Goal: Task Accomplishment & Management: Use online tool/utility

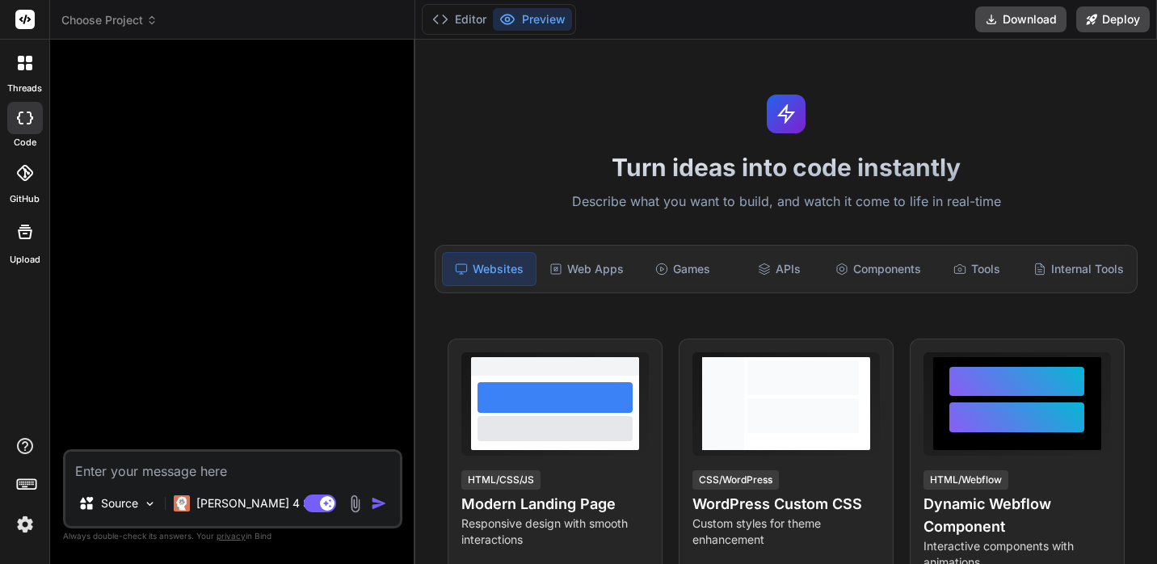
click at [139, 26] on span "Choose Project" at bounding box center [109, 20] width 96 height 16
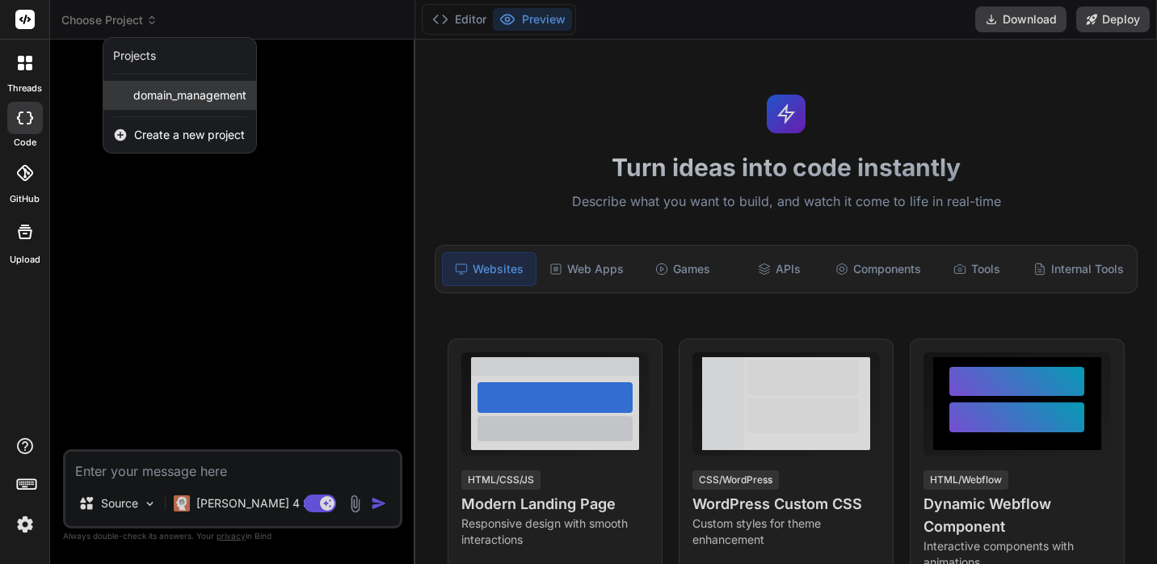
click at [166, 99] on span "domain_management" at bounding box center [189, 95] width 113 height 16
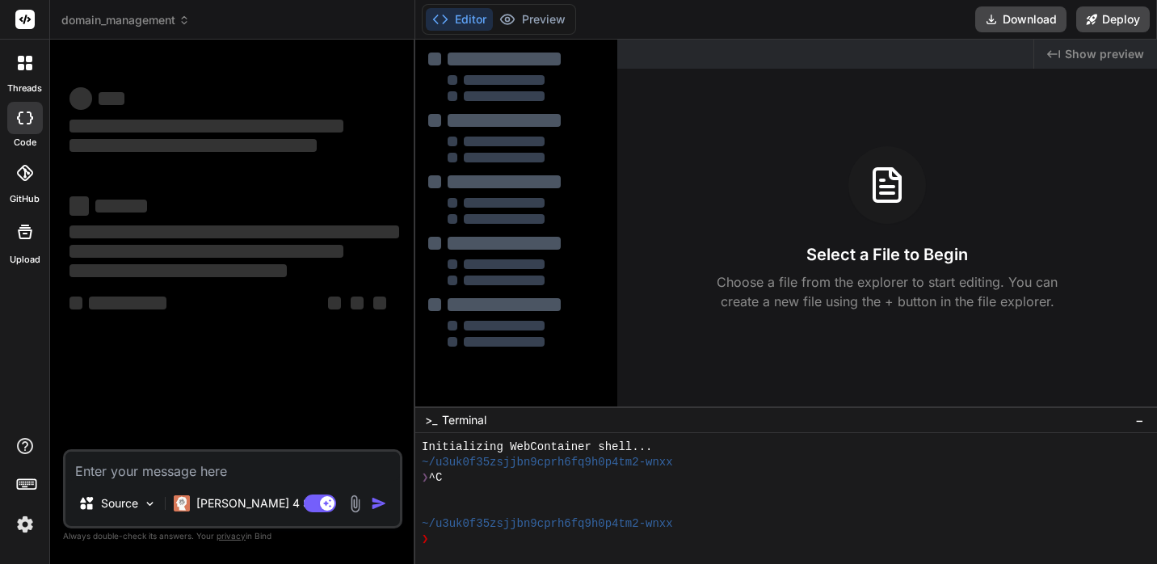
scroll to position [15, 0]
type textarea "x"
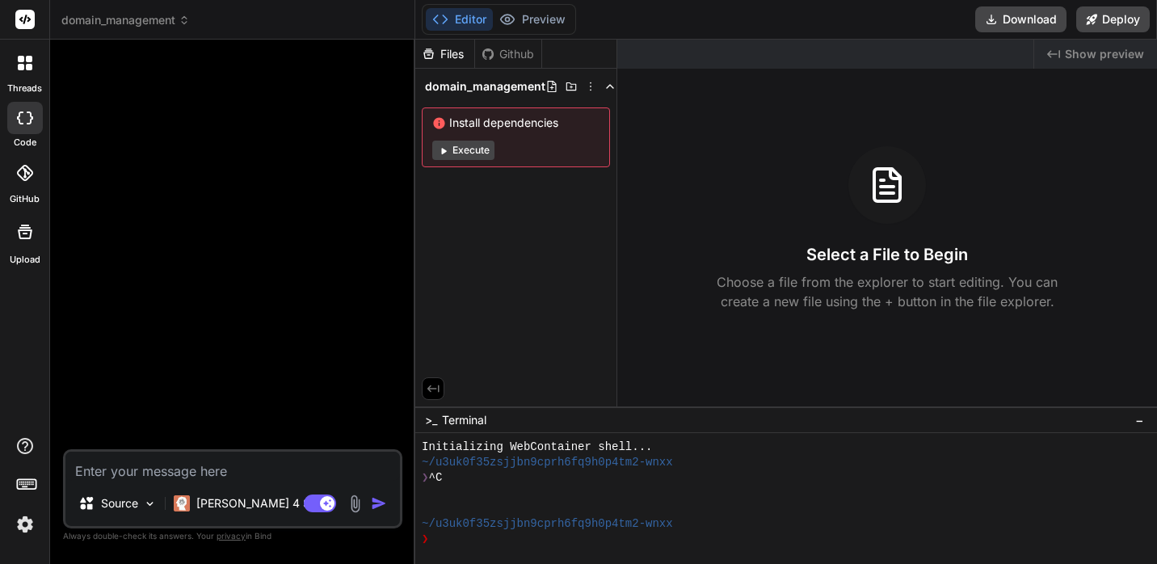
click at [141, 19] on span "domain_management" at bounding box center [125, 20] width 128 height 16
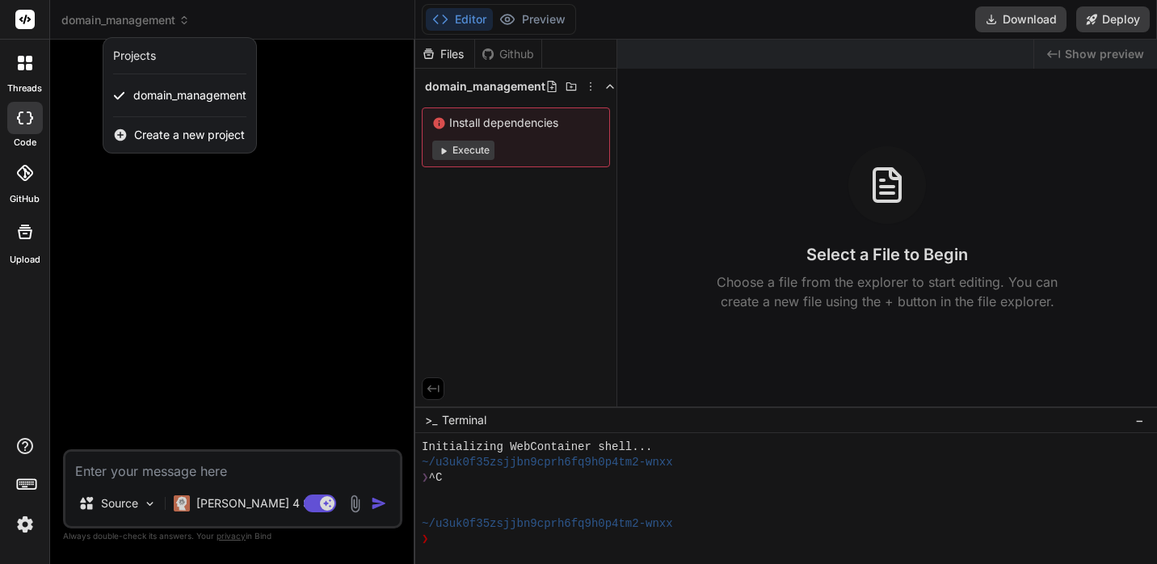
click at [57, 85] on div at bounding box center [578, 282] width 1157 height 564
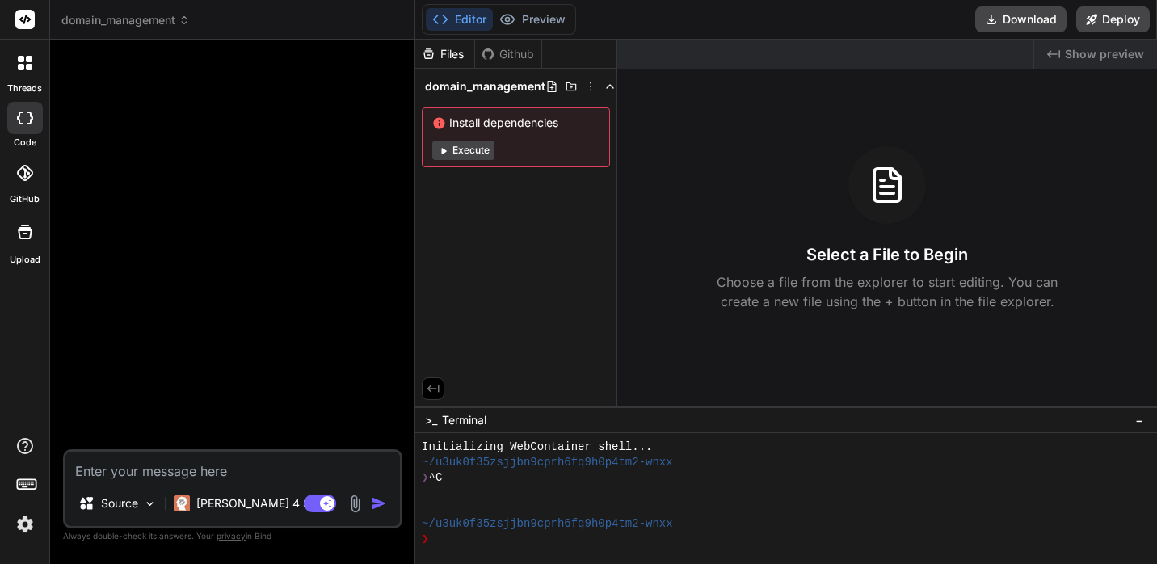
click at [29, 170] on icon at bounding box center [25, 173] width 16 height 16
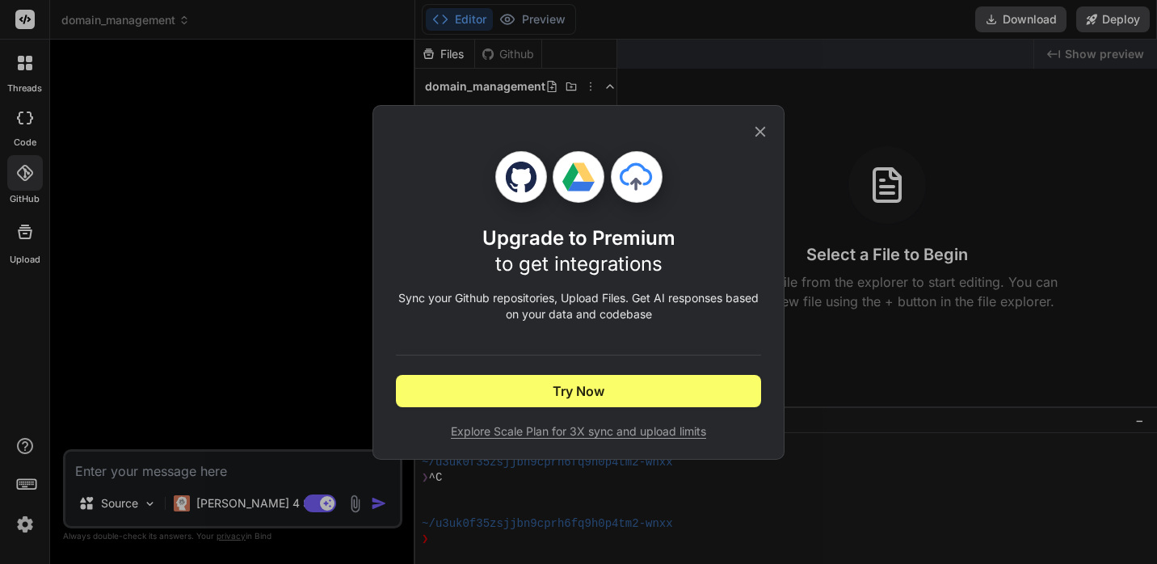
click at [760, 131] on icon at bounding box center [760, 131] width 11 height 11
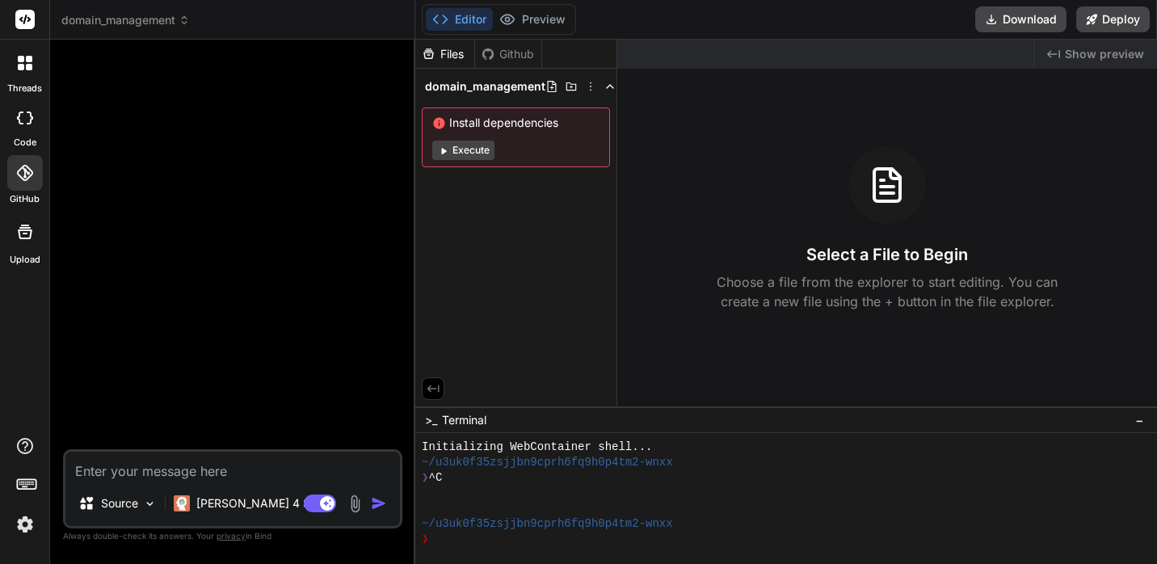
click at [27, 524] on img at bounding box center [24, 524] width 27 height 27
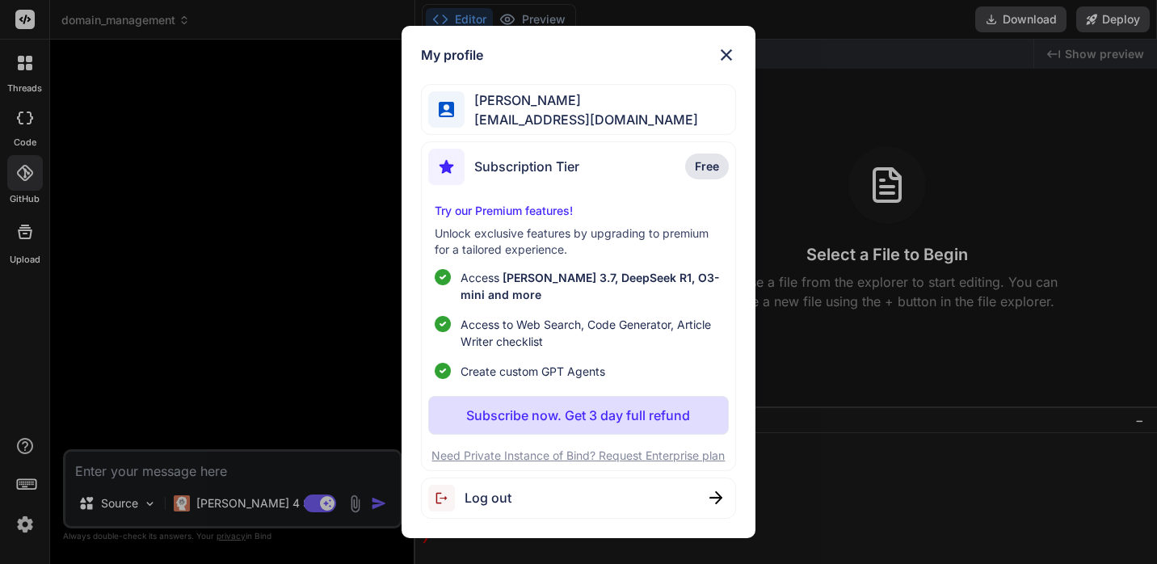
click at [532, 106] on span "[PERSON_NAME]" at bounding box center [580, 99] width 233 height 19
click at [723, 48] on img at bounding box center [726, 54] width 19 height 19
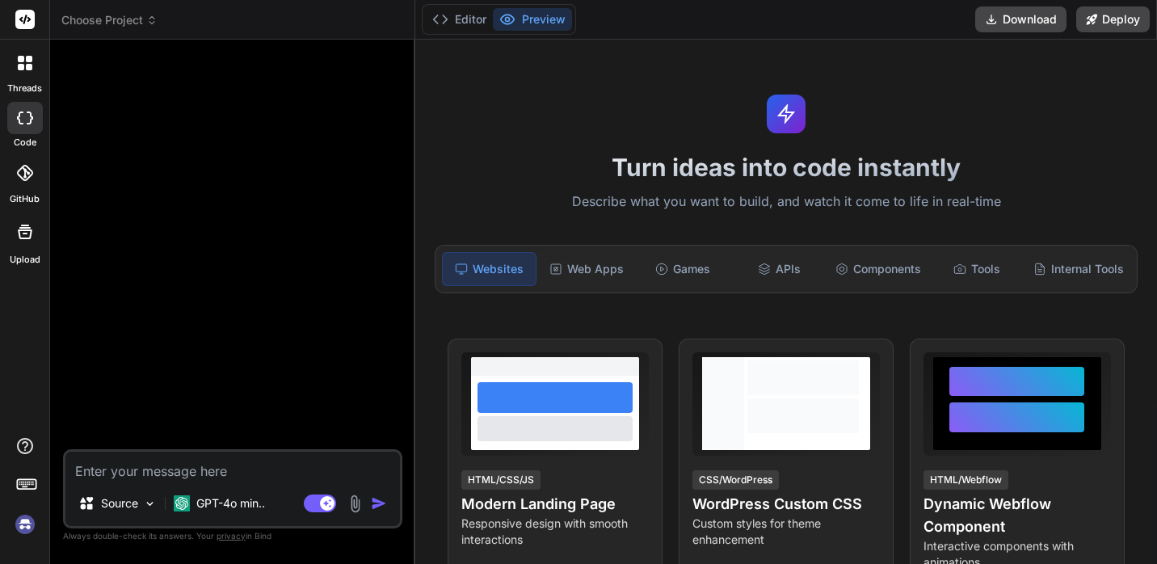
click at [26, 16] on icon at bounding box center [25, 20] width 12 height 10
click at [26, 523] on img at bounding box center [24, 524] width 27 height 27
click at [27, 170] on icon at bounding box center [25, 173] width 16 height 16
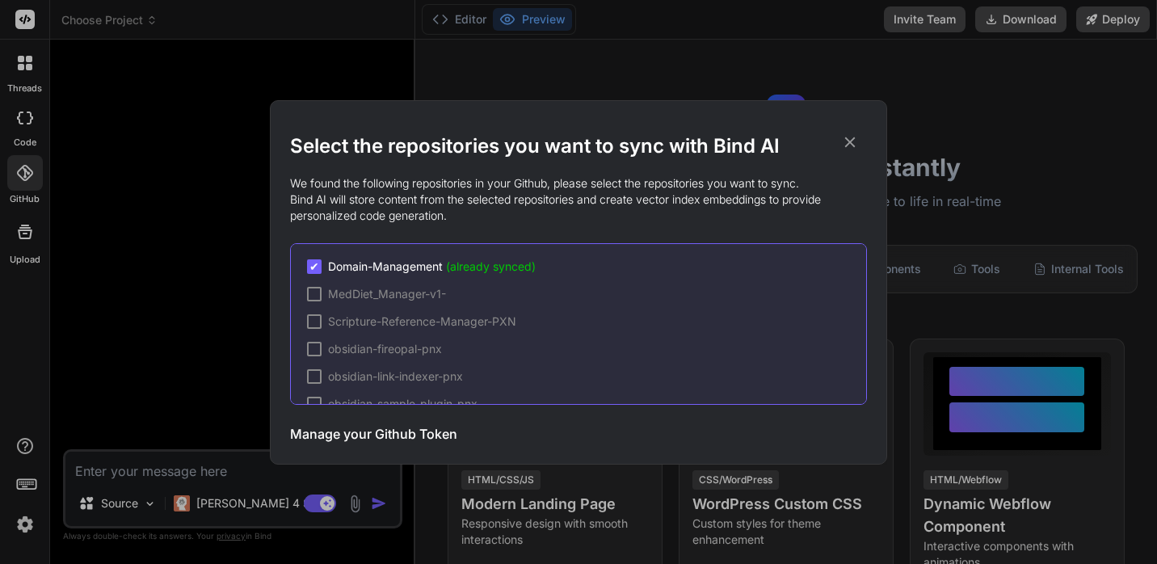
click at [850, 143] on icon at bounding box center [850, 142] width 18 height 18
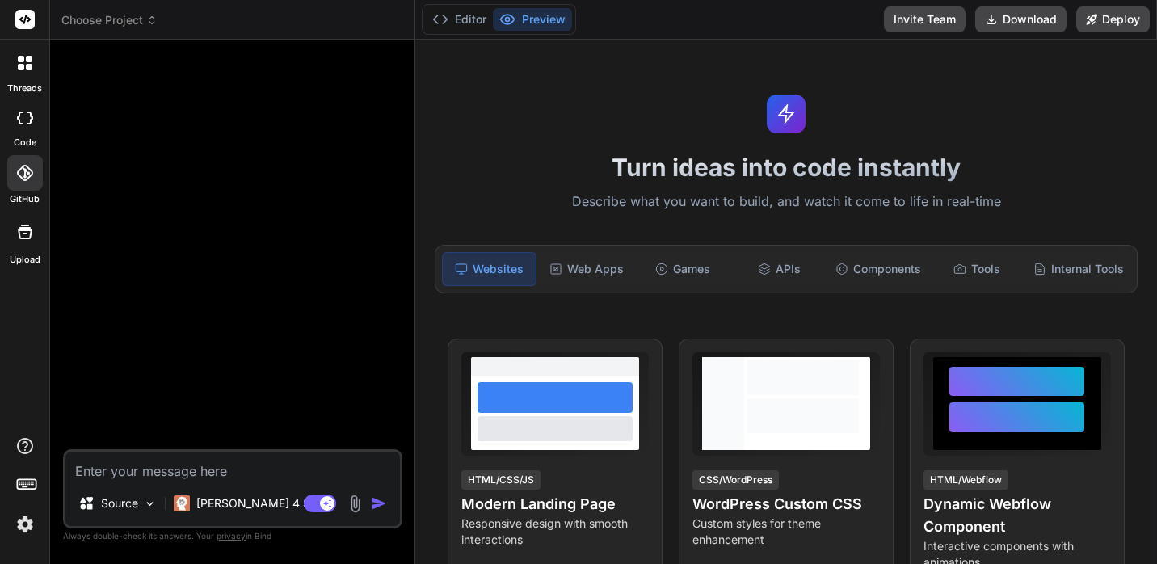
click at [32, 73] on div at bounding box center [25, 63] width 34 height 34
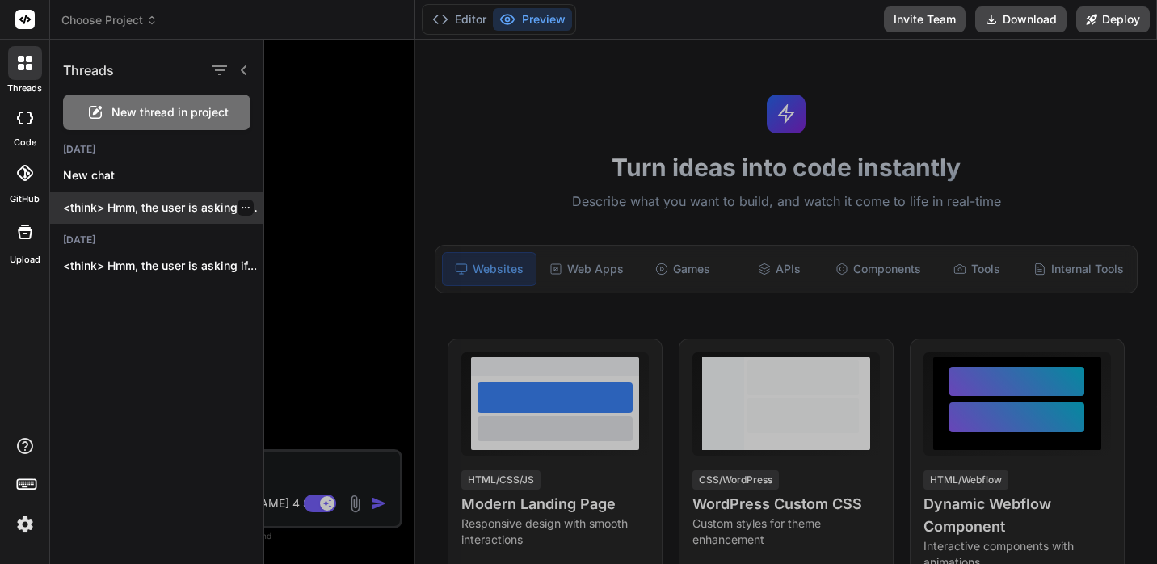
click at [137, 205] on p "<think> Hmm, the user is asking about..." at bounding box center [163, 208] width 200 height 16
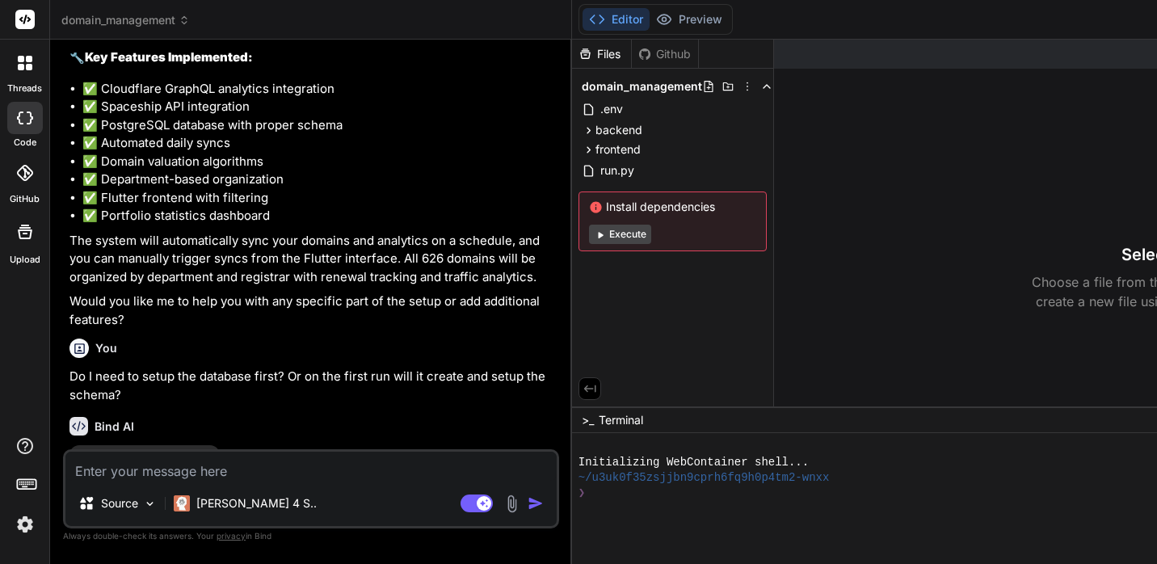
scroll to position [4654, 0]
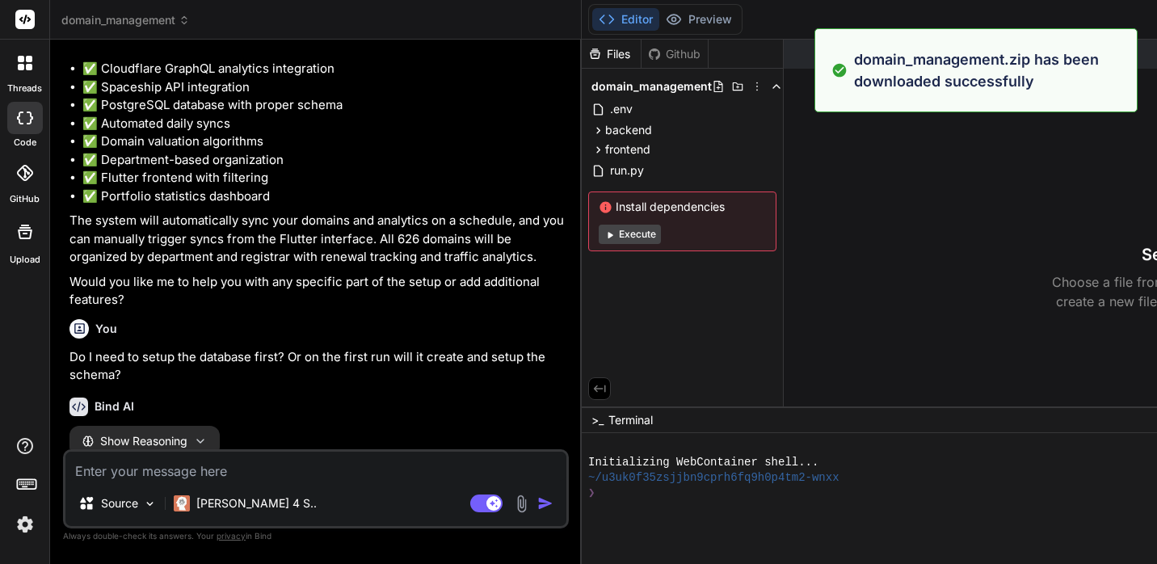
type textarea "x"
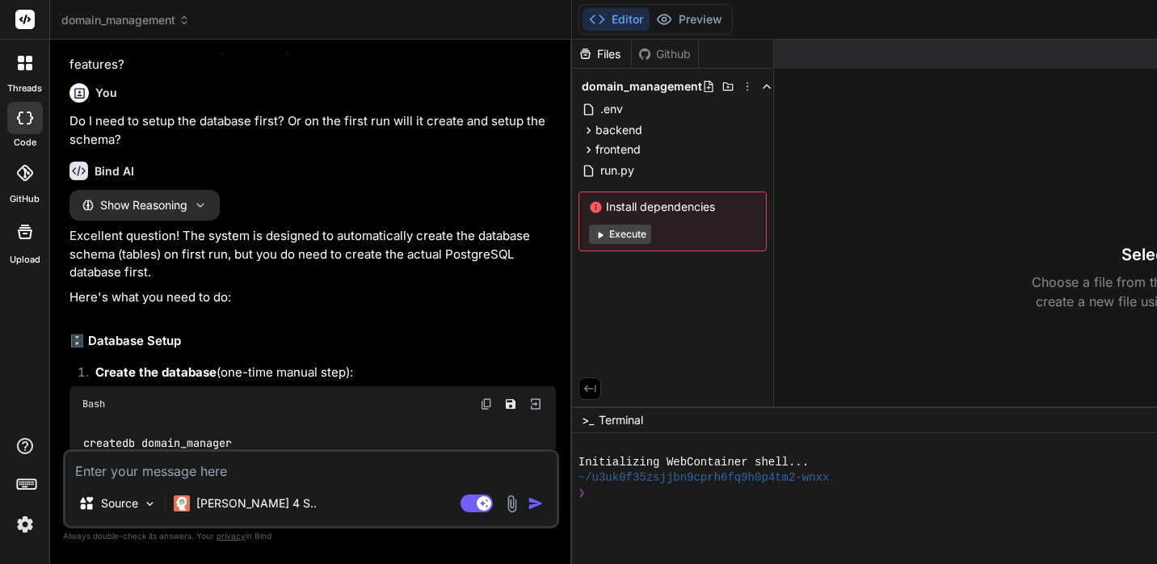
scroll to position [4915, 0]
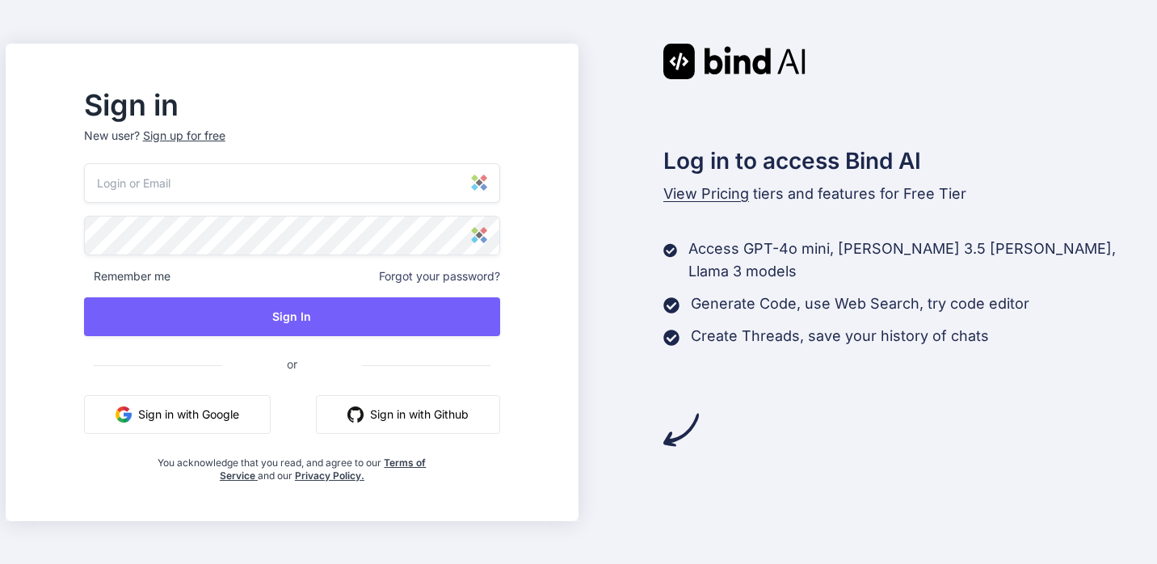
click at [193, 184] on input "email" at bounding box center [292, 183] width 416 height 40
type input "[EMAIL_ADDRESS][DOMAIN_NAME]"
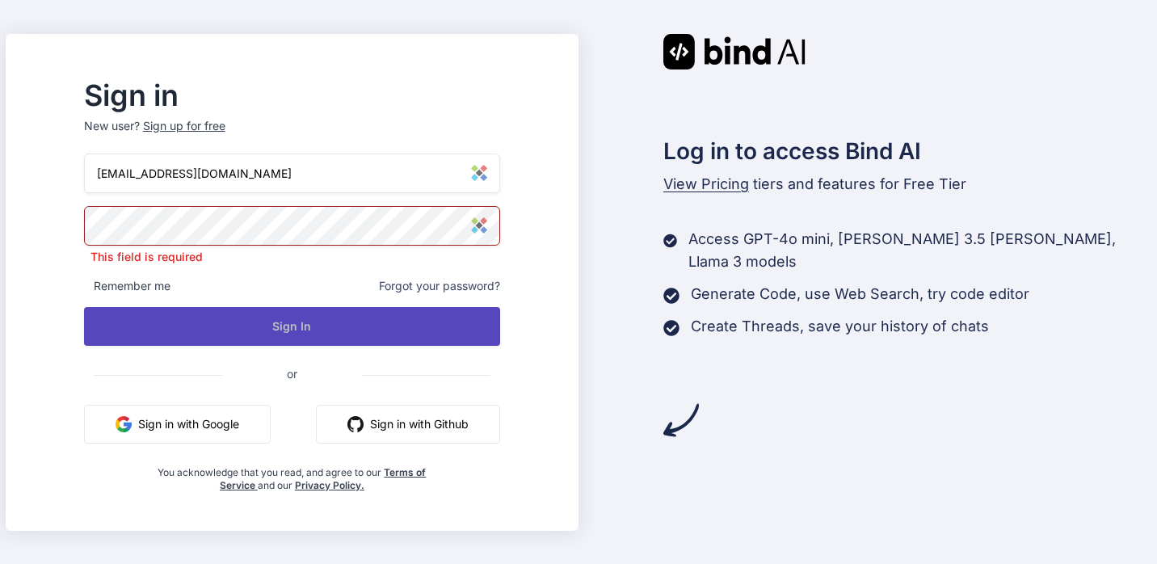
click at [326, 323] on button "Sign In" at bounding box center [292, 326] width 416 height 39
